Goal: Task Accomplishment & Management: Complete application form

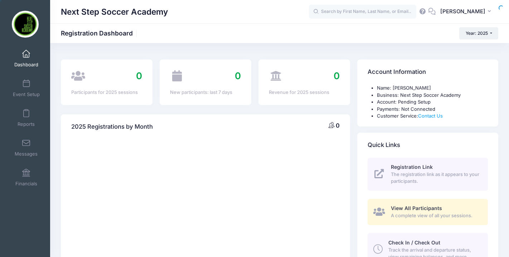
select select
click at [27, 87] on link "Event Setup" at bounding box center [26, 88] width 34 height 25
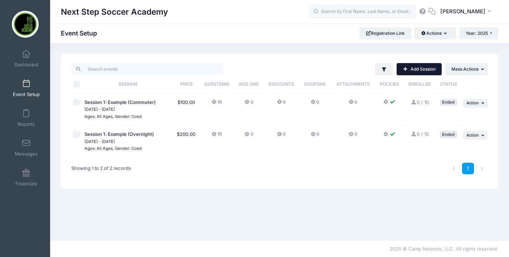
click at [409, 69] on link "Add Session" at bounding box center [419, 69] width 45 height 12
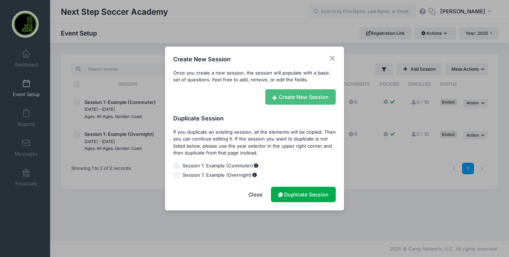
click at [296, 98] on link "Create New Session" at bounding box center [300, 96] width 71 height 15
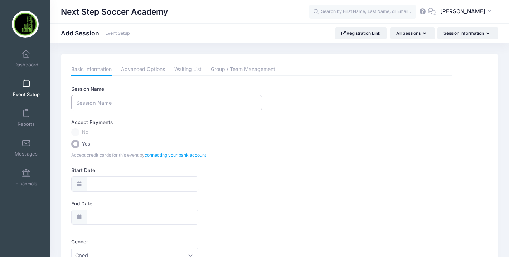
click at [106, 105] on input "Session Name" at bounding box center [166, 102] width 190 height 15
click at [142, 103] on input "Next Step Soccer Academy January 19th" at bounding box center [166, 102] width 190 height 15
click at [208, 103] on input "Next Step Soccer Academy ID Clinic January 19th" at bounding box center [166, 102] width 190 height 15
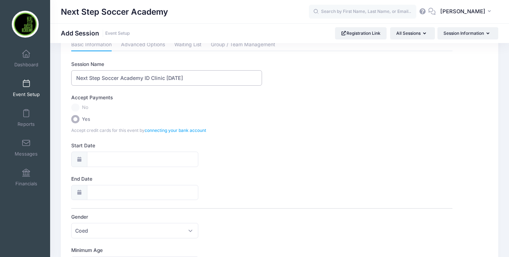
scroll to position [27, 0]
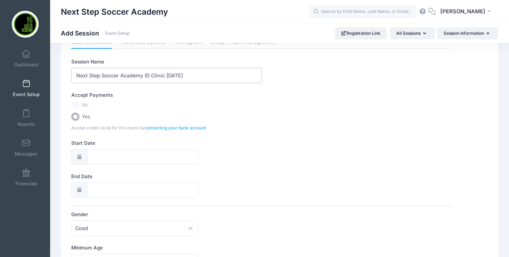
type input "Next Step Soccer Academy ID Clinic January 19th, 2026"
click at [106, 157] on input "Start Date" at bounding box center [143, 156] width 112 height 15
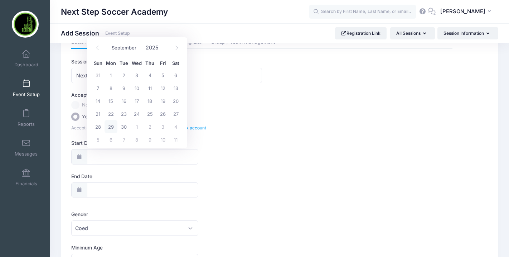
click at [111, 128] on span "29" at bounding box center [110, 126] width 13 height 13
type input "[DATE]"
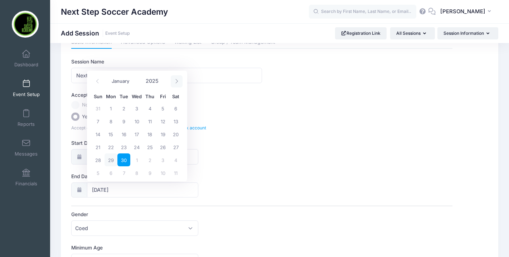
click at [177, 83] on icon at bounding box center [176, 81] width 5 height 5
select select "11"
click at [177, 83] on icon at bounding box center [176, 81] width 5 height 5
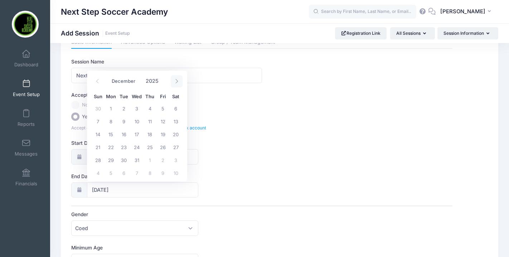
type input "2026"
select select "0"
click at [176, 135] on span "17" at bounding box center [175, 133] width 13 height 13
type input "01/17/2026"
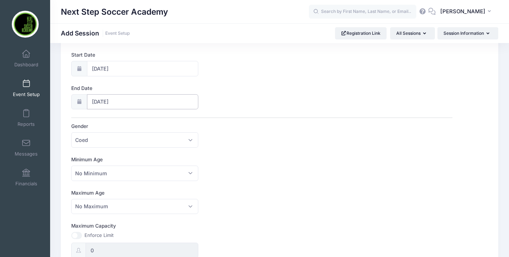
scroll to position [122, 0]
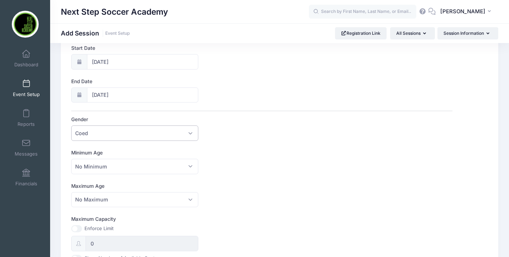
click at [158, 130] on span "Coed" at bounding box center [134, 132] width 127 height 15
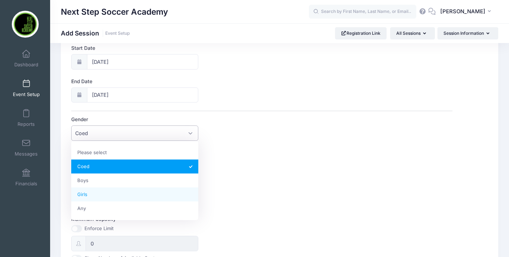
select select "Girls"
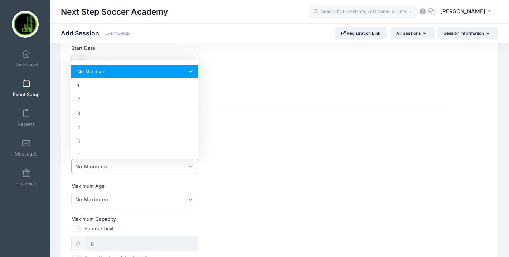
click at [131, 168] on span "No Minimum" at bounding box center [134, 166] width 127 height 15
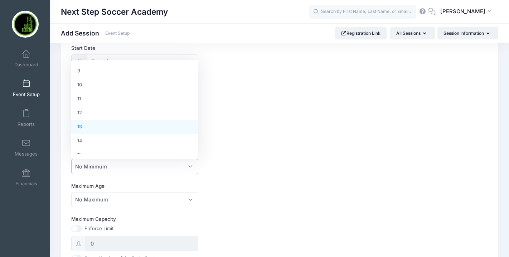
scroll to position [127, 0]
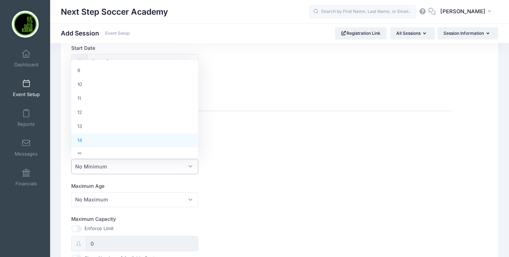
select select "14"
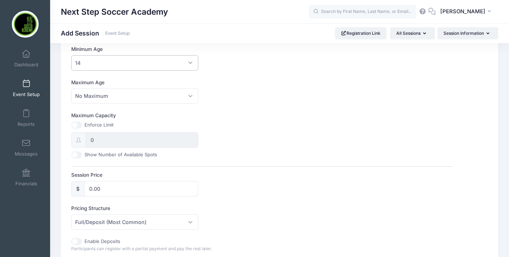
scroll to position [227, 0]
click at [81, 123] on input "Maximum Capacity" at bounding box center [76, 123] width 11 height 7
checkbox input "true"
click at [98, 138] on input "0" at bounding box center [142, 138] width 113 height 15
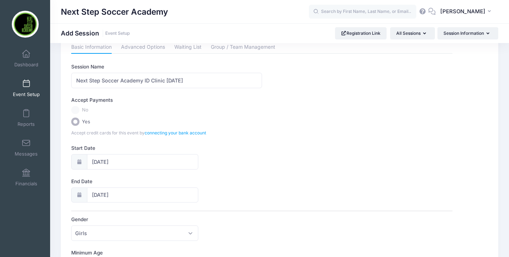
scroll to position [0, 0]
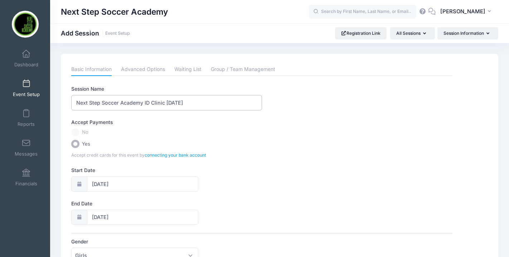
click at [220, 102] on input "Next Step Soccer Academy ID Clinic January 19th, 2026" at bounding box center [166, 102] width 190 height 15
click at [76, 102] on input "Next Step Soccer Academy ID Clinic January 19th, 2026" at bounding box center [166, 102] width 190 height 15
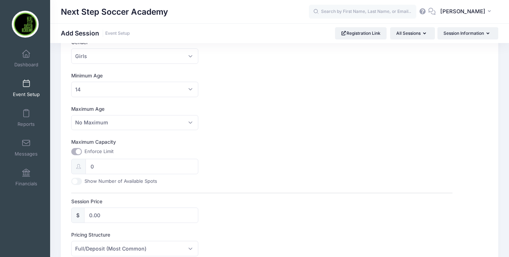
scroll to position [202, 0]
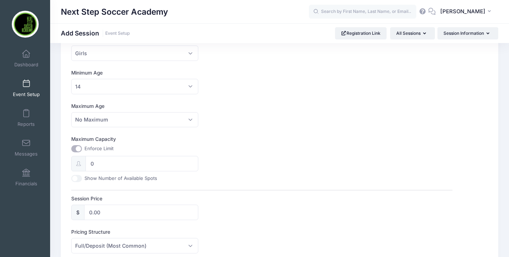
type input "FIELD PLAYERS - Next Step Soccer Academy ID Clinic January 19th, 2026"
click at [79, 150] on input "Maximum Capacity" at bounding box center [76, 148] width 11 height 7
checkbox input "true"
click at [77, 179] on input "Show Number of Available Spots" at bounding box center [76, 178] width 11 height 7
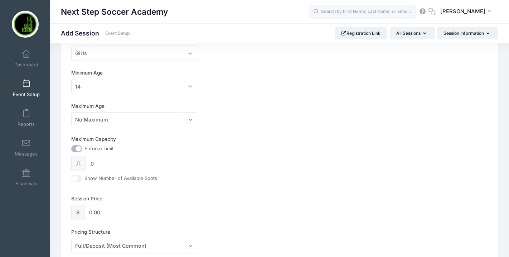
checkbox input "true"
click at [96, 164] on input "0" at bounding box center [142, 163] width 113 height 15
type input "72"
click at [223, 180] on div "Maximum Capacity Enforce Limit 72 Show Number of Available Spots" at bounding box center [261, 158] width 381 height 46
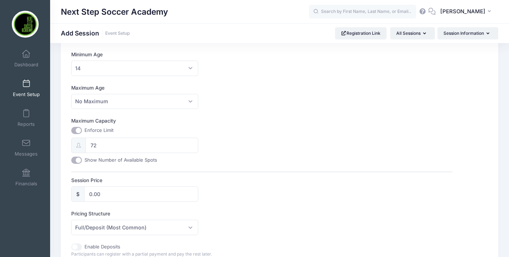
scroll to position [221, 0]
click at [77, 159] on input "Show Number of Available Spots" at bounding box center [76, 159] width 11 height 7
checkbox input "false"
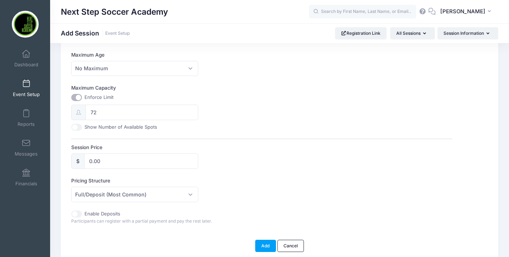
scroll to position [253, 0]
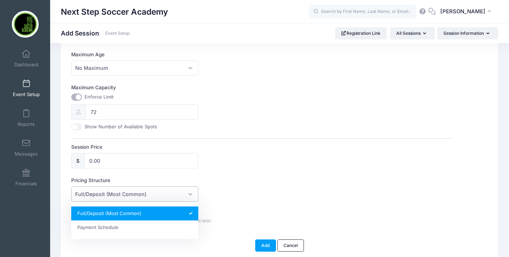
click at [105, 195] on span "Full/Deposit (Most Common)" at bounding box center [110, 194] width 71 height 8
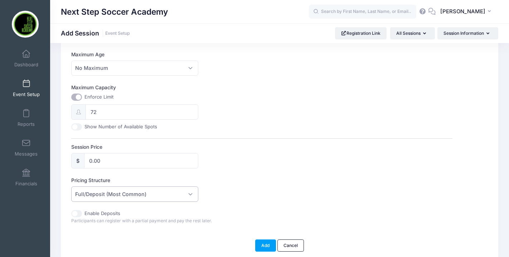
click at [105, 195] on span "Full/Deposit (Most Common)" at bounding box center [110, 194] width 71 height 8
click at [98, 162] on input "0.00" at bounding box center [141, 160] width 114 height 15
drag, startPoint x: 111, startPoint y: 158, endPoint x: 70, endPoint y: 158, distance: 40.4
click at [70, 158] on div "Basic Information Advanced Options Waiting List Group / Team Management Session…" at bounding box center [262, 21] width 388 height 422
type input "275"
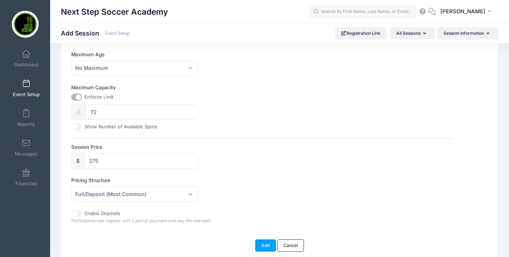
click at [268, 200] on div "Pricing Structure Full/Deposit (Most Common) Payment Schedule Full/Deposit (Mos…" at bounding box center [261, 188] width 381 height 25
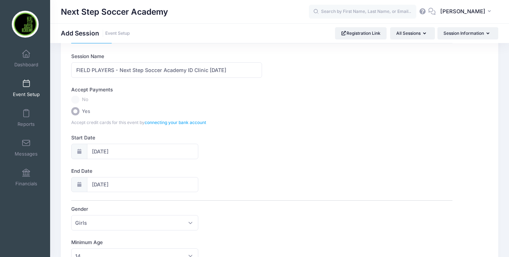
scroll to position [20, 0]
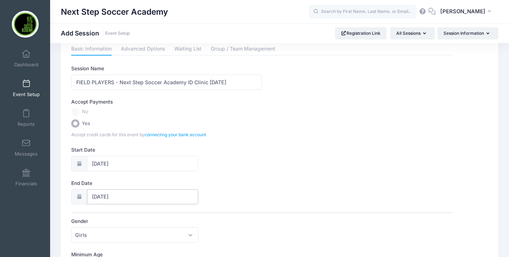
click at [100, 196] on input "01/17/2026" at bounding box center [143, 196] width 112 height 15
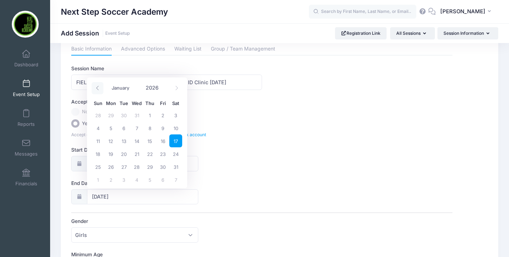
click at [94, 89] on span at bounding box center [98, 88] width 12 height 12
type input "2025"
click at [94, 89] on span at bounding box center [98, 88] width 12 height 12
select select "10"
click at [161, 116] on span "31" at bounding box center [162, 114] width 13 height 13
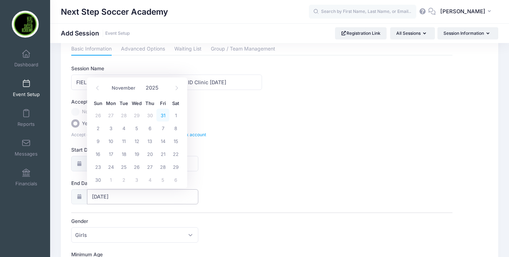
type input "[DATE]"
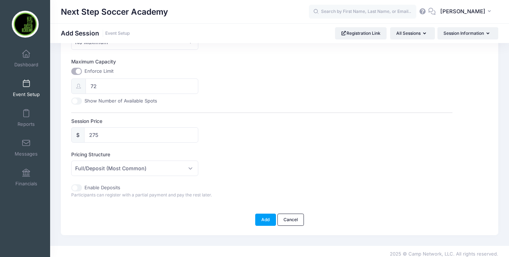
scroll to position [285, 0]
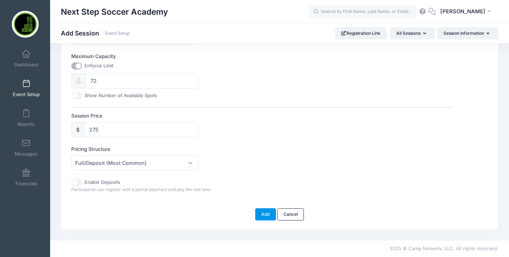
click at [264, 216] on button "Add" at bounding box center [265, 214] width 21 height 12
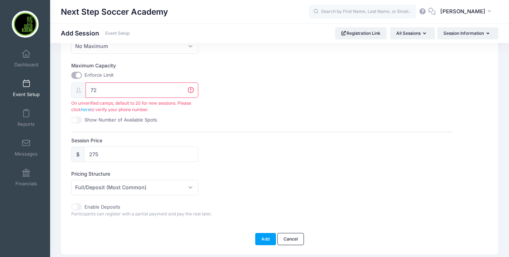
scroll to position [274, 0]
click at [86, 110] on link "here" at bounding box center [85, 110] width 9 height 5
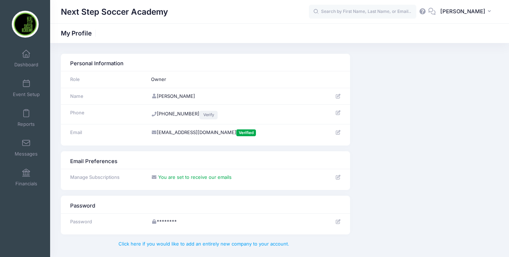
click at [203, 115] on link "Verify" at bounding box center [208, 115] width 18 height 9
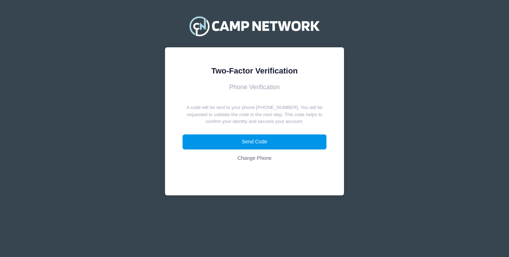
click at [229, 144] on button "Send Code" at bounding box center [255, 141] width 144 height 15
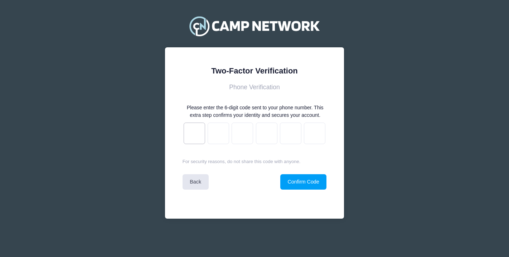
click at [200, 137] on input "text" at bounding box center [194, 132] width 21 height 21
type input "9"
type input "a"
type input "1"
type input "2"
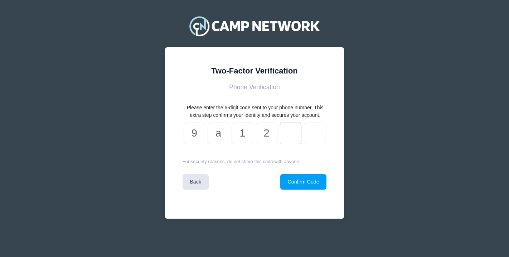
type input "4"
type input "5"
click at [297, 187] on button "Confirm Code" at bounding box center [303, 181] width 46 height 15
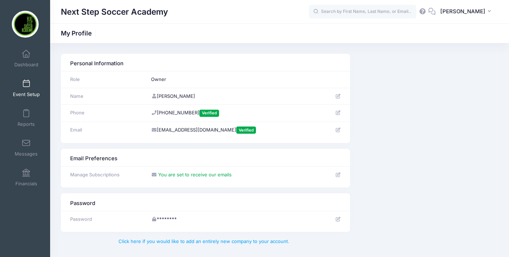
click at [26, 86] on span at bounding box center [26, 84] width 0 height 8
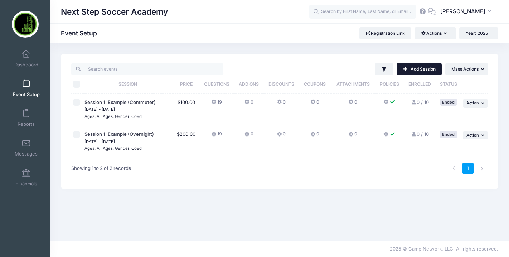
click at [404, 70] on span at bounding box center [405, 69] width 5 height 4
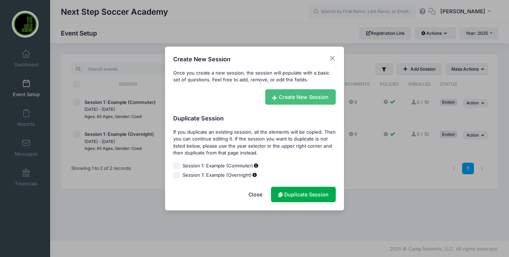
click at [290, 96] on link "Create New Session" at bounding box center [300, 96] width 71 height 15
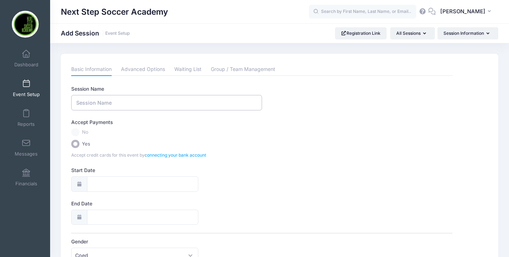
click at [88, 97] on input "Session Name" at bounding box center [166, 102] width 190 height 15
type input "FIELD PLAYERS - [DATE] ID CLINIC"
click at [97, 184] on input "Start Date" at bounding box center [143, 183] width 112 height 15
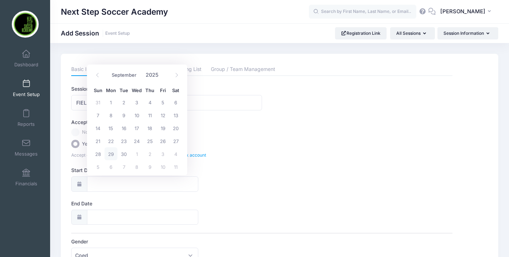
click at [112, 152] on span "29" at bounding box center [110, 153] width 13 height 13
type input "[DATE]"
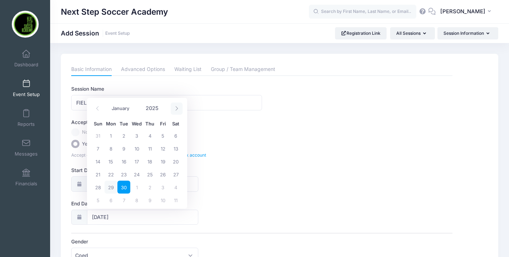
click at [175, 109] on icon at bounding box center [176, 108] width 5 height 5
select select "9"
click at [161, 187] on span "31" at bounding box center [162, 186] width 13 height 13
type input "[DATE]"
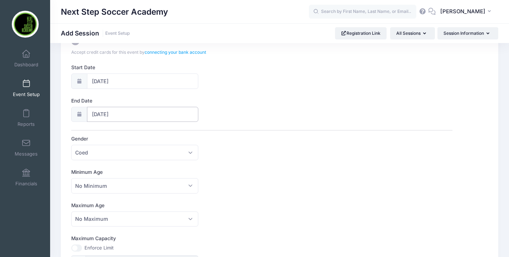
scroll to position [116, 0]
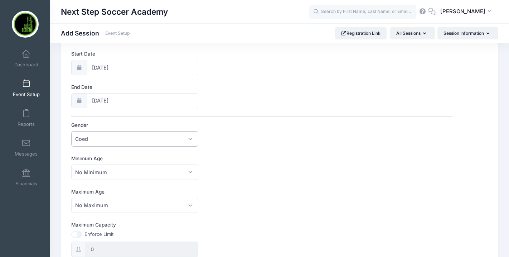
click at [122, 142] on span "Coed" at bounding box center [134, 138] width 127 height 15
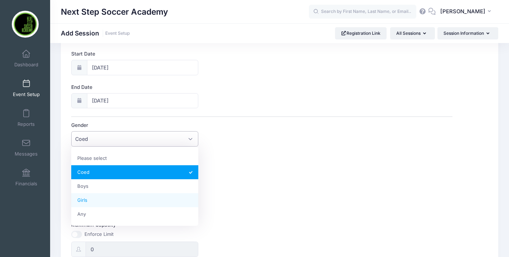
select select "Girls"
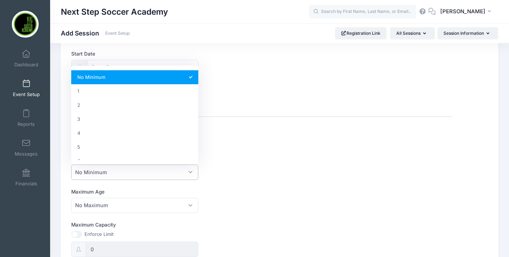
click at [99, 174] on span "No Minimum" at bounding box center [91, 172] width 32 height 8
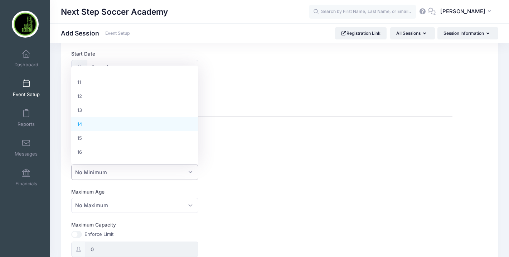
scroll to position [149, 0]
select select "14"
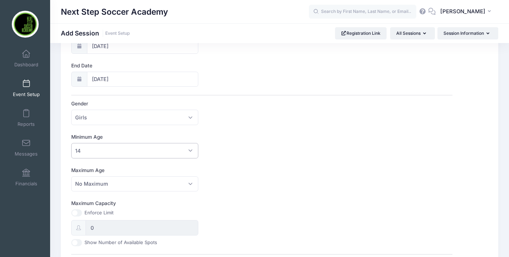
scroll to position [167, 0]
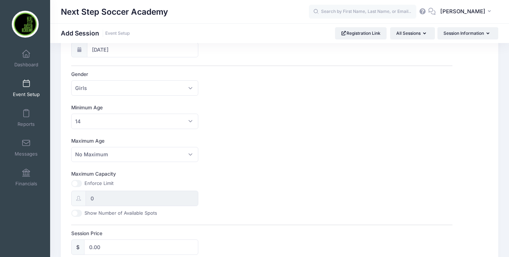
click at [79, 181] on input "Maximum Capacity" at bounding box center [76, 183] width 11 height 7
checkbox input "true"
click at [99, 200] on input "0" at bounding box center [142, 197] width 113 height 15
type input "72"
click at [245, 185] on div "Maximum Capacity Enforce Limit 72 Show Number of Available Spots" at bounding box center [261, 193] width 381 height 46
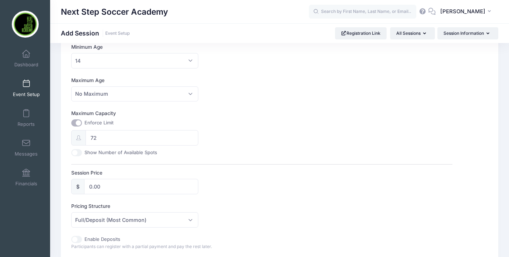
scroll to position [263, 0]
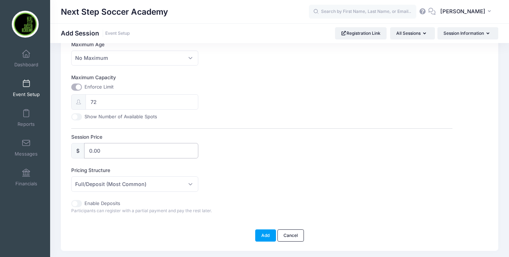
drag, startPoint x: 108, startPoint y: 155, endPoint x: 77, endPoint y: 155, distance: 30.8
click at [77, 155] on div "$ 0.00" at bounding box center [134, 150] width 127 height 15
drag, startPoint x: 108, startPoint y: 149, endPoint x: 80, endPoint y: 147, distance: 27.6
click at [81, 148] on div "$ 0.00" at bounding box center [134, 150] width 127 height 15
type input "275"
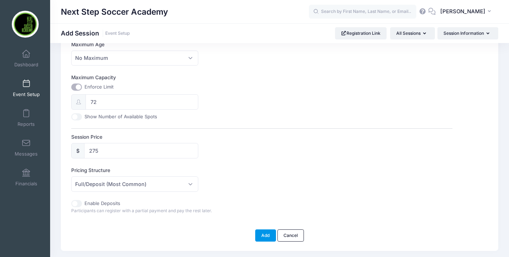
click at [266, 236] on button "Add" at bounding box center [265, 235] width 21 height 12
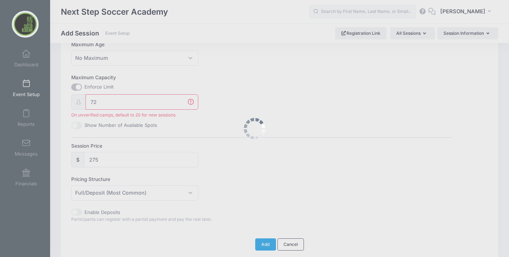
scroll to position [293, 0]
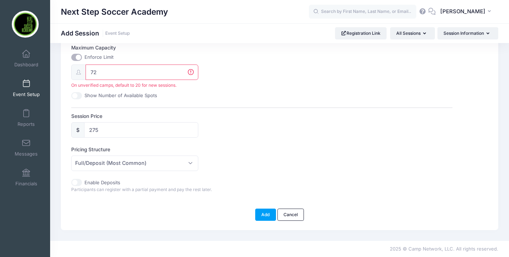
click at [129, 83] on span "On unverified camps, default to 20 for new sessions." at bounding box center [134, 85] width 127 height 6
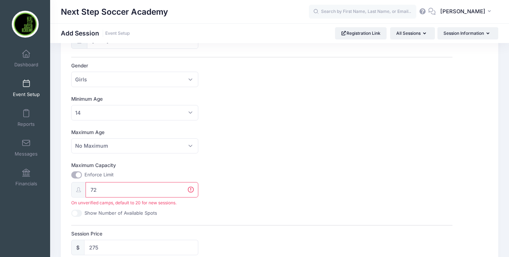
scroll to position [171, 0]
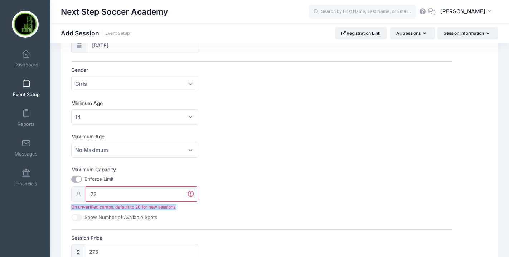
drag, startPoint x: 183, startPoint y: 206, endPoint x: 65, endPoint y: 208, distance: 118.5
click at [65, 208] on div "Please fill in the information for this particular session. Basic Information A…" at bounding box center [279, 116] width 437 height 469
copy span "On unverified camps, default to 20 for new sessions."
